Goal: Information Seeking & Learning: Learn about a topic

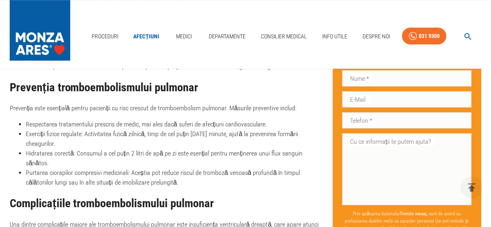
scroll to position [1356, 0]
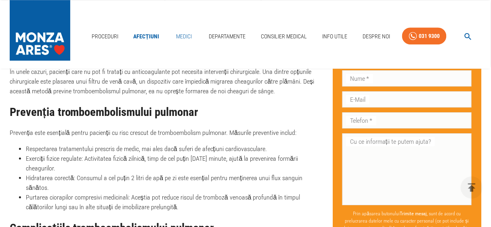
click at [185, 36] on link "Medici" at bounding box center [184, 36] width 26 height 17
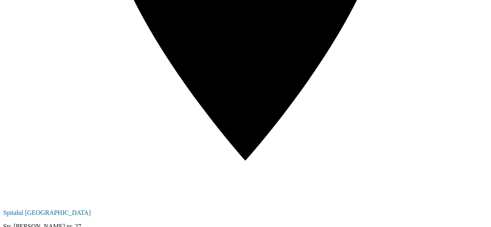
scroll to position [1210, 0]
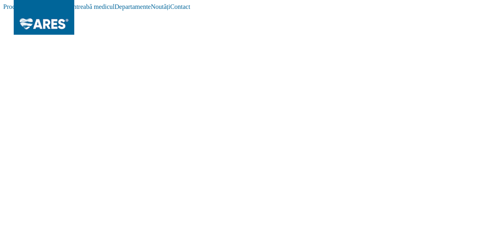
scroll to position [1210, 0]
